Goal: Task Accomplishment & Management: Manage account settings

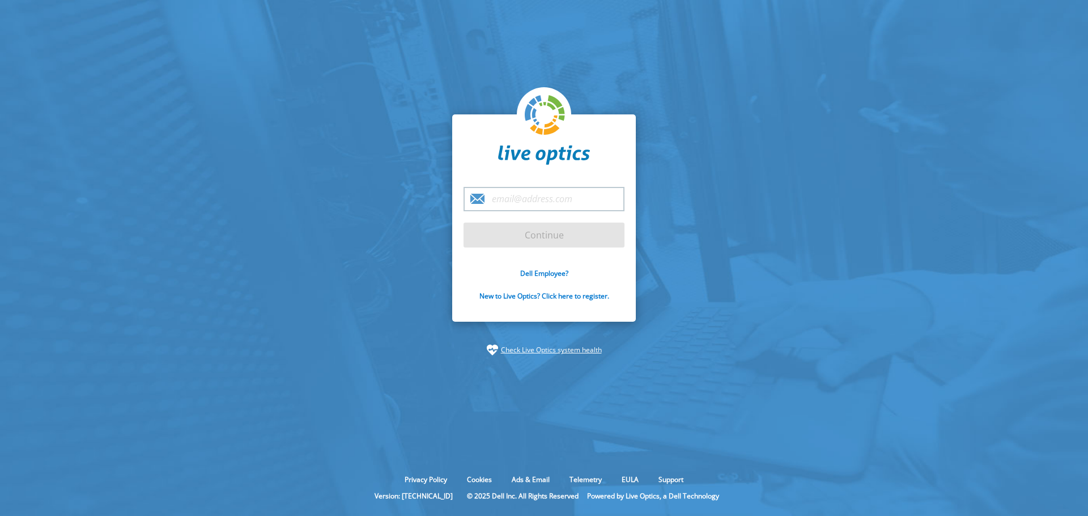
type input "[PERSON_NAME][EMAIL_ADDRESS][DOMAIN_NAME]"
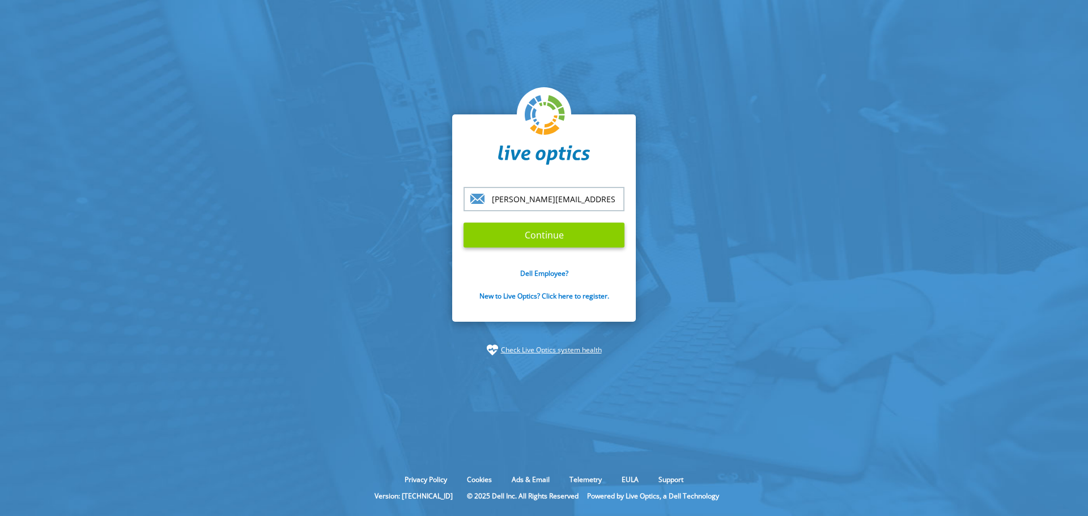
click at [551, 240] on input "Continue" at bounding box center [544, 235] width 161 height 25
drag, startPoint x: 525, startPoint y: 239, endPoint x: 516, endPoint y: 245, distance: 10.5
click at [526, 239] on input "Continue" at bounding box center [544, 235] width 161 height 25
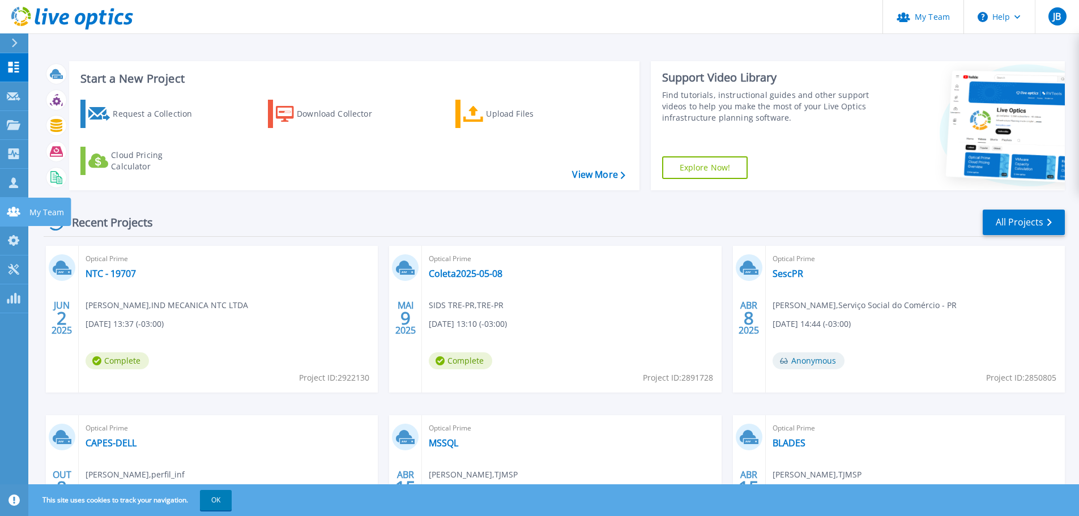
click at [11, 211] on icon at bounding box center [14, 212] width 14 height 10
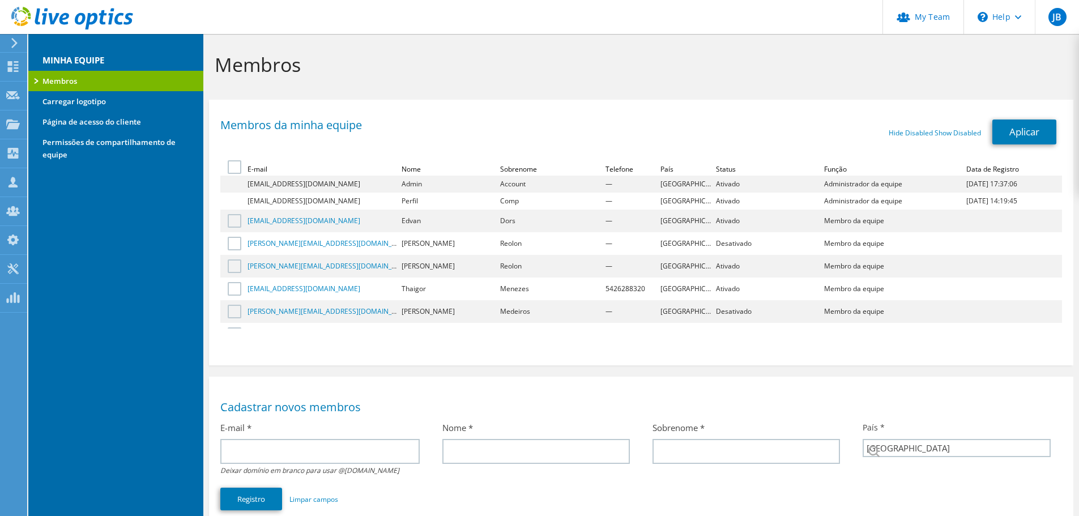
select select "30"
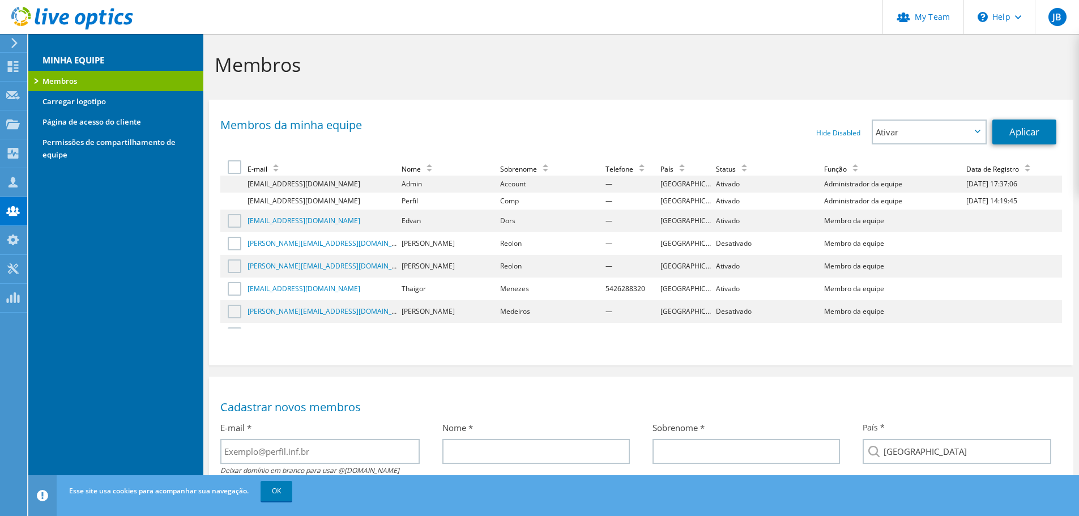
click at [499, 203] on td "Comp" at bounding box center [551, 201] width 105 height 17
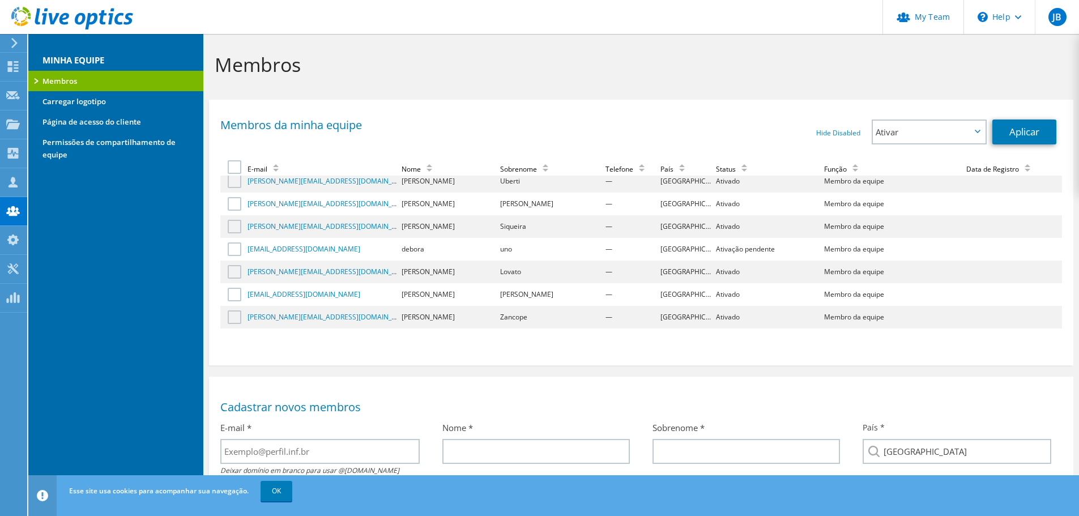
scroll to position [91, 0]
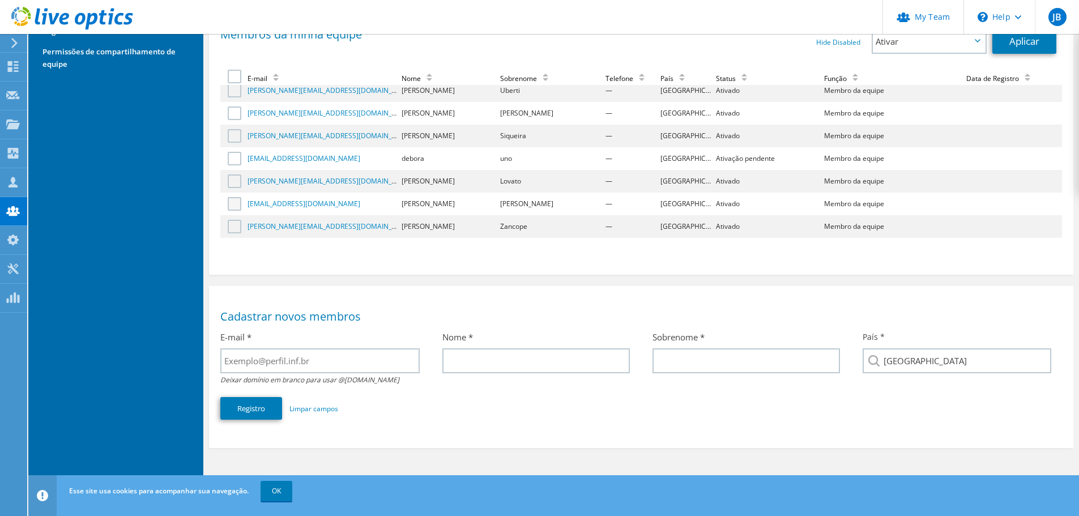
click at [232, 202] on label at bounding box center [236, 204] width 16 height 14
click at [0, 0] on input "checkbox" at bounding box center [0, 0] width 0 height 0
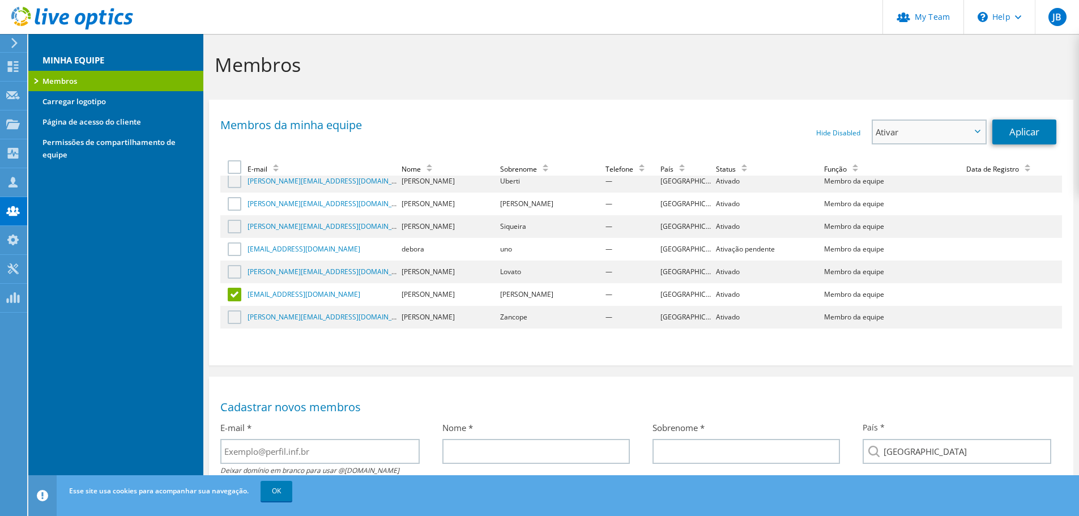
click at [953, 133] on span "Ativar" at bounding box center [923, 132] width 95 height 14
click at [938, 159] on li "Desabilitar" at bounding box center [929, 164] width 112 height 14
click at [1019, 132] on link "Aplicar" at bounding box center [1025, 132] width 64 height 25
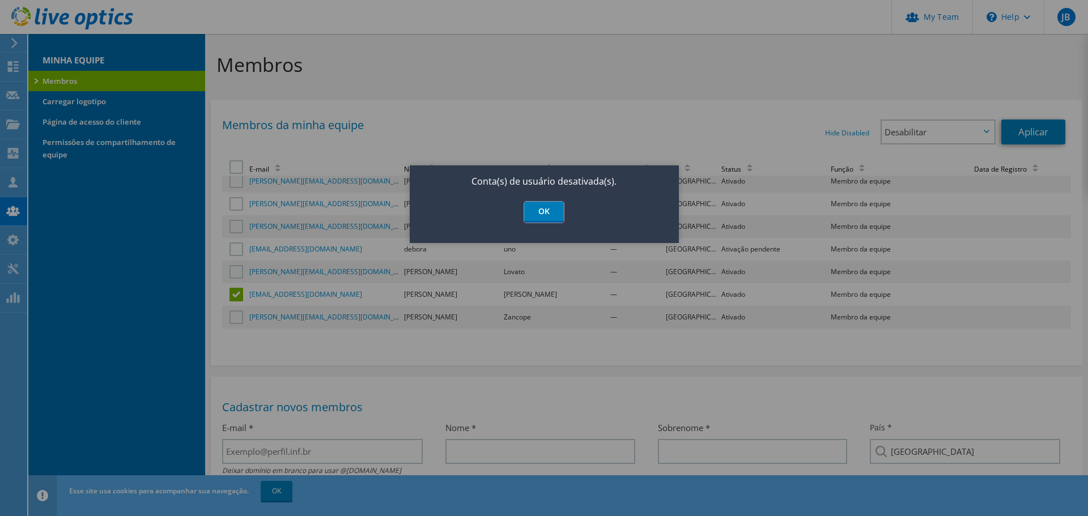
drag, startPoint x: 545, startPoint y: 219, endPoint x: 538, endPoint y: 230, distance: 13.2
click at [546, 219] on link "OK" at bounding box center [544, 212] width 40 height 21
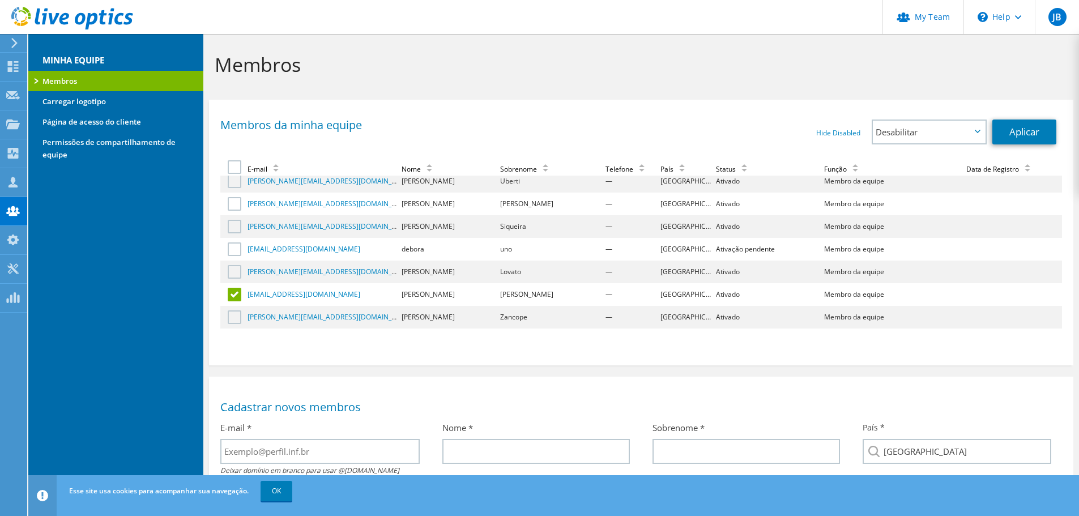
click at [460, 276] on td "[PERSON_NAME]" at bounding box center [449, 272] width 99 height 23
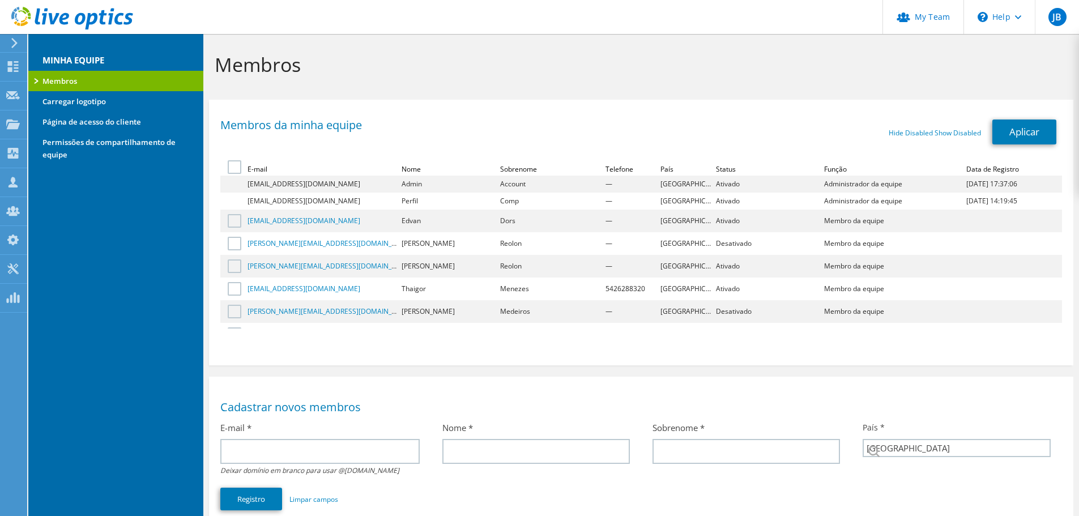
select select "30"
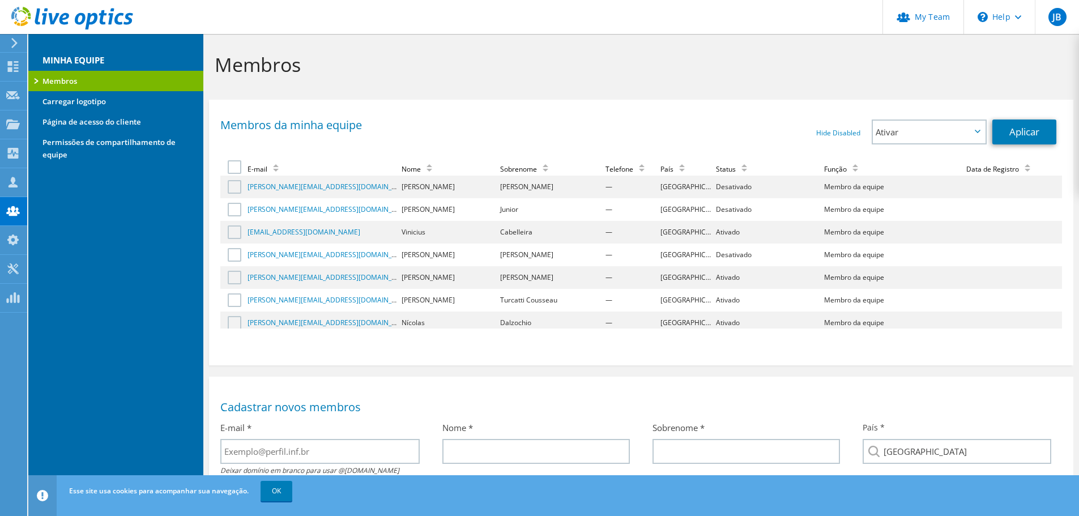
scroll to position [584, 0]
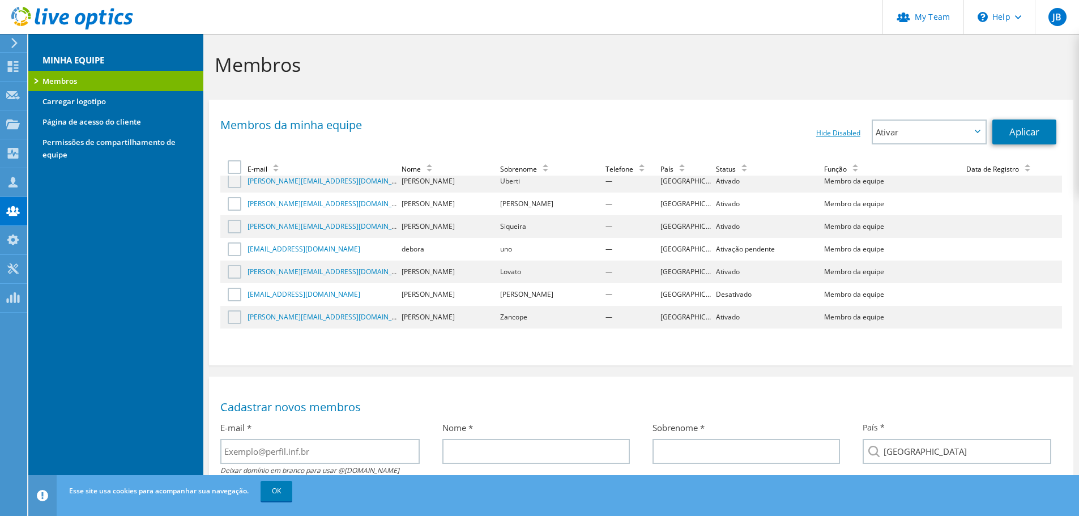
click at [836, 135] on link "Hide Disabled" at bounding box center [839, 133] width 44 height 10
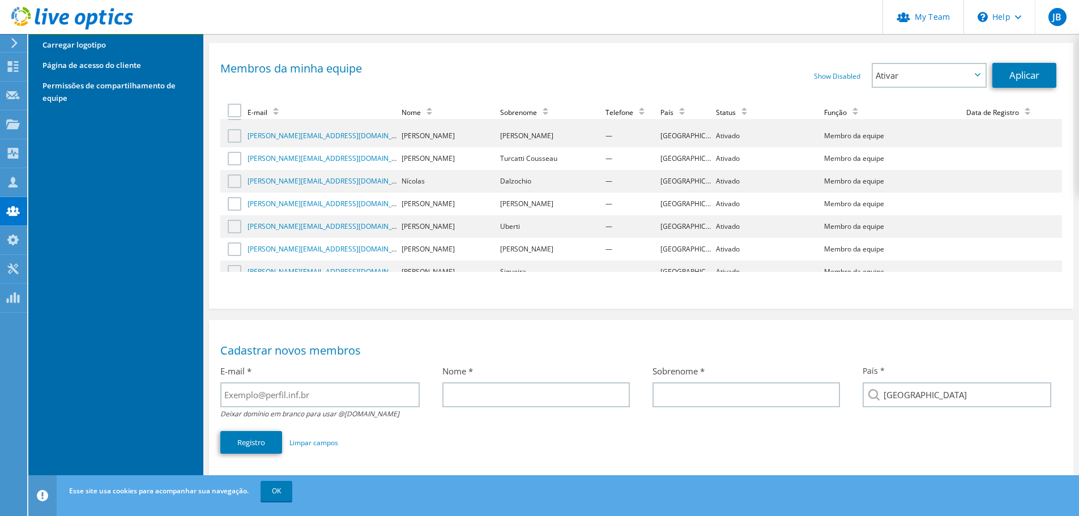
scroll to position [156, 0]
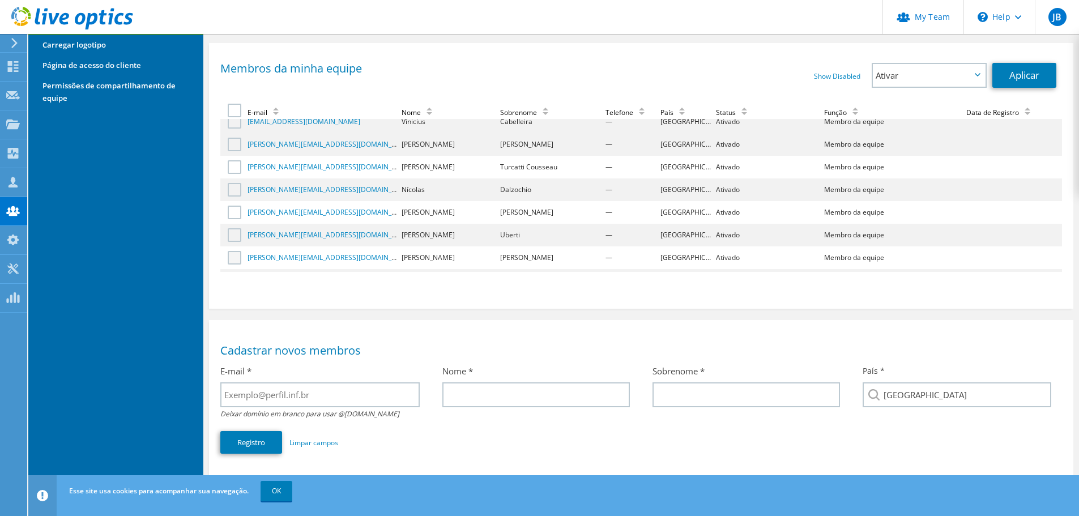
click at [233, 258] on label at bounding box center [236, 258] width 16 height 14
click at [0, 0] on input "checkbox" at bounding box center [0, 0] width 0 height 0
click at [237, 232] on label at bounding box center [236, 235] width 16 height 14
click at [0, 0] on input "checkbox" at bounding box center [0, 0] width 0 height 0
click at [233, 170] on label at bounding box center [236, 167] width 16 height 14
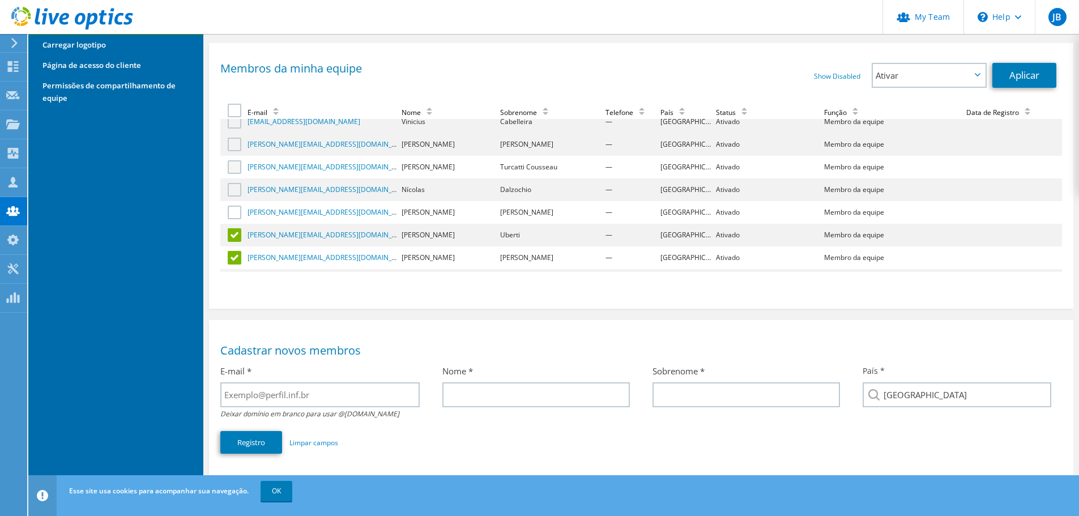
click at [0, 0] on input "checkbox" at bounding box center [0, 0] width 0 height 0
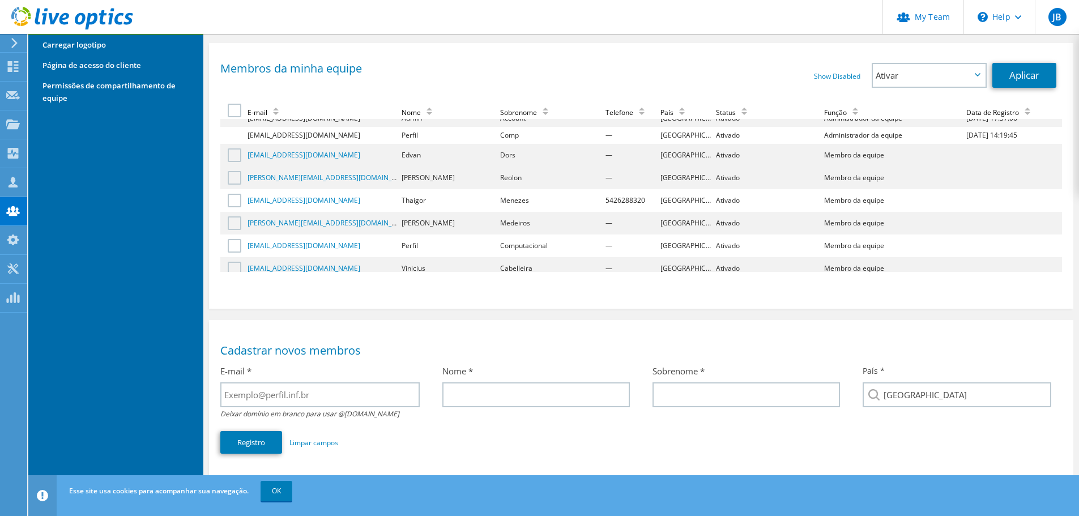
scroll to position [0, 0]
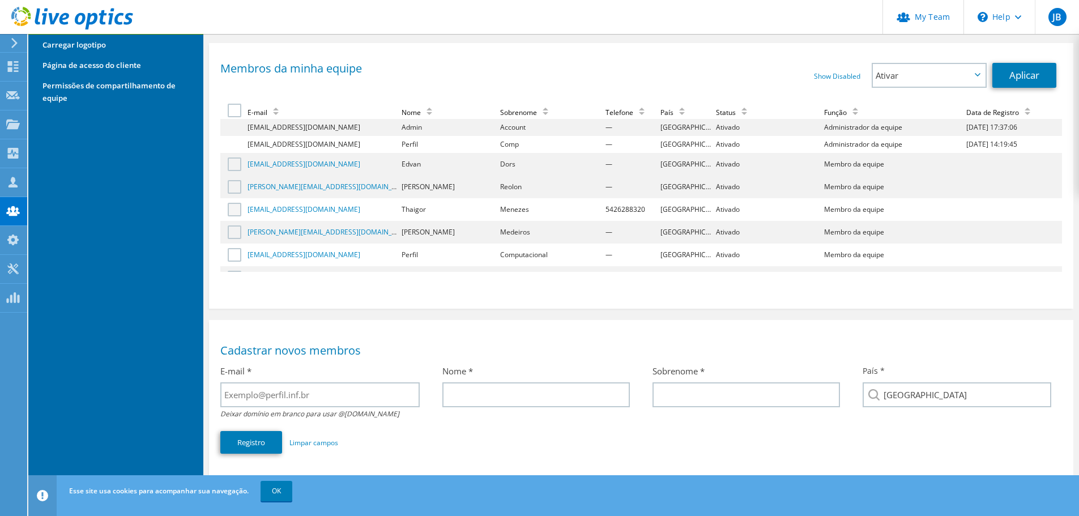
click at [236, 210] on label at bounding box center [236, 210] width 16 height 14
click at [0, 0] on input "checkbox" at bounding box center [0, 0] width 0 height 0
drag, startPoint x: 958, startPoint y: 78, endPoint x: 957, endPoint y: 84, distance: 6.9
click at [959, 77] on span "Ativar" at bounding box center [923, 76] width 95 height 14
click at [925, 107] on li "Desabilitar" at bounding box center [929, 107] width 112 height 14
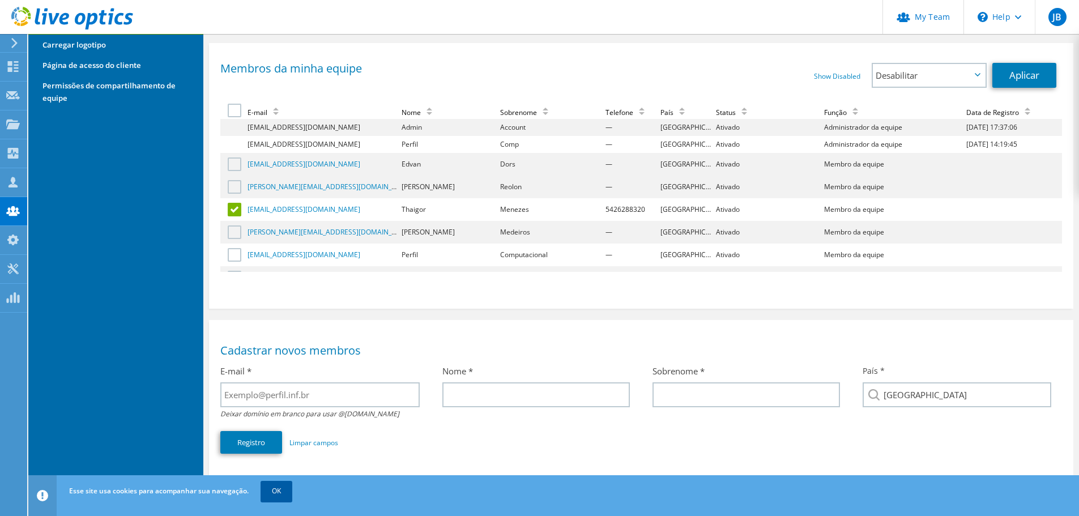
click at [287, 490] on link "OK" at bounding box center [277, 491] width 32 height 20
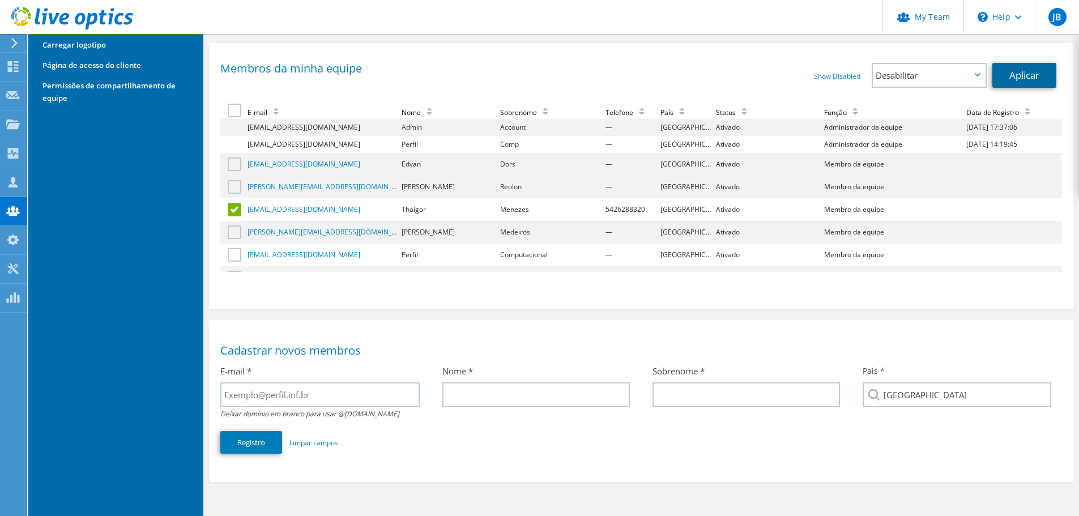
drag, startPoint x: 1019, startPoint y: 77, endPoint x: 967, endPoint y: 129, distance: 73.3
click at [1019, 77] on link "Aplicar" at bounding box center [1025, 75] width 64 height 25
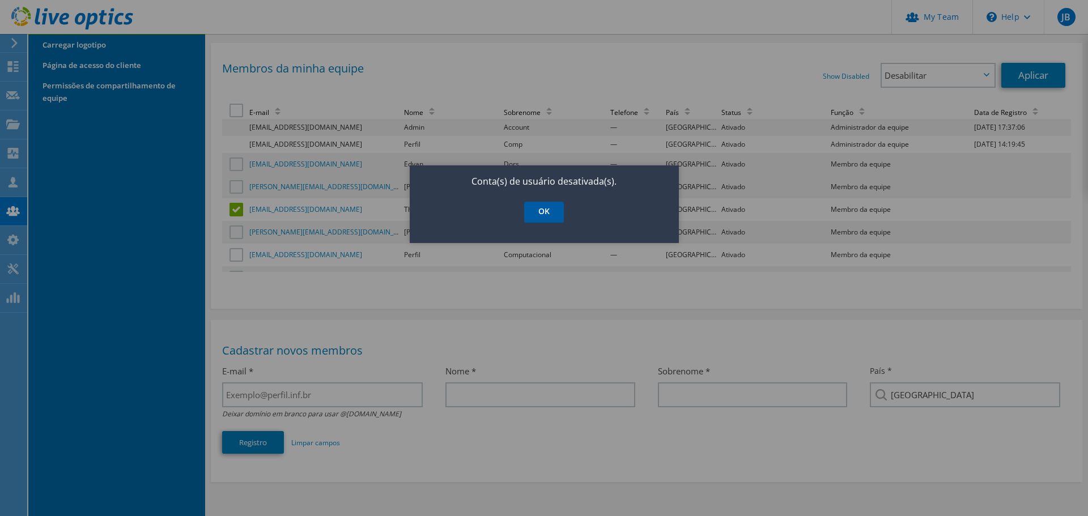
click at [551, 211] on link "OK" at bounding box center [544, 212] width 40 height 21
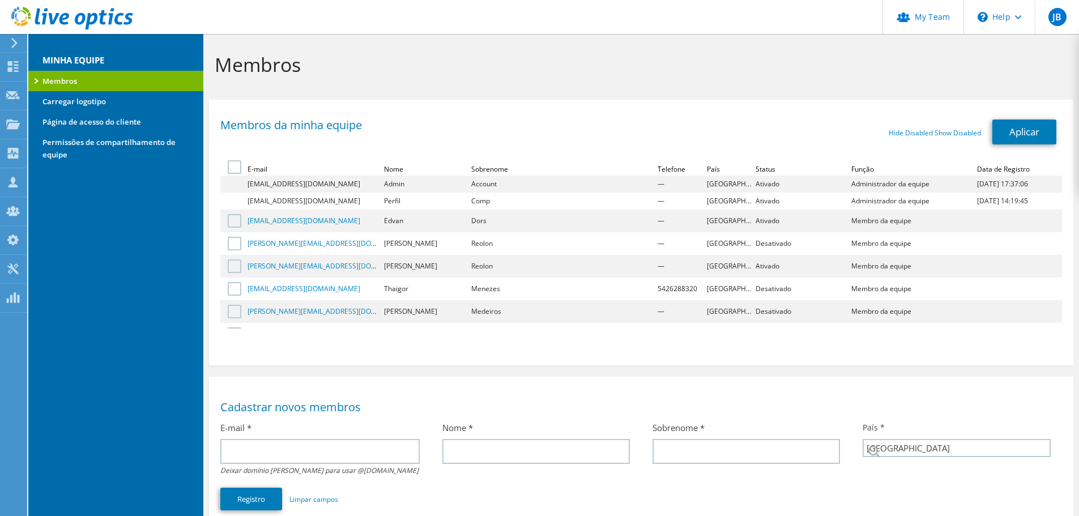
select select "30"
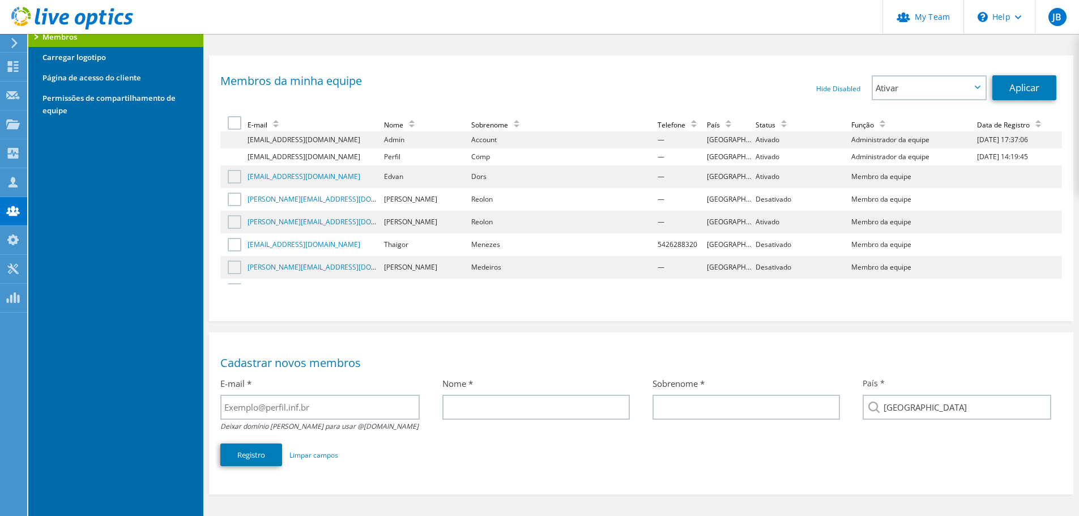
click at [754, 215] on td "Ativado" at bounding box center [802, 222] width 96 height 23
click at [853, 90] on link "Hide Disabled" at bounding box center [839, 89] width 44 height 10
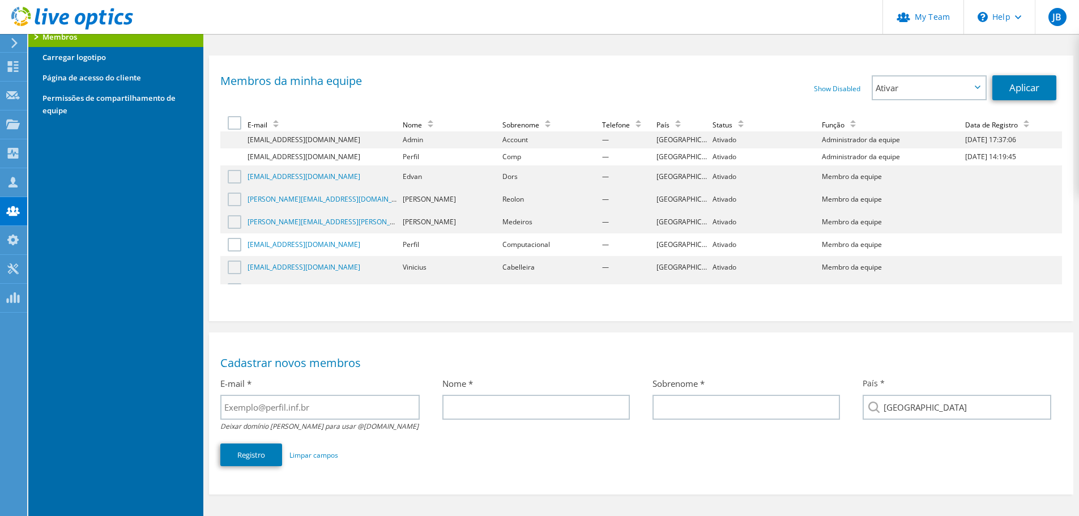
click at [749, 209] on td "Ativado" at bounding box center [765, 199] width 109 height 23
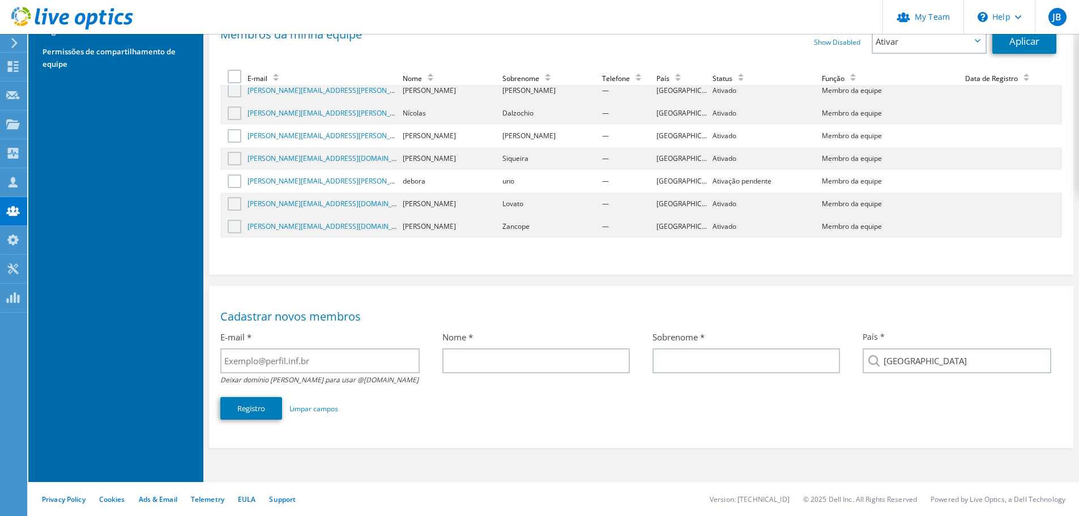
scroll to position [0, 0]
